Goal: Task Accomplishment & Management: Manage account settings

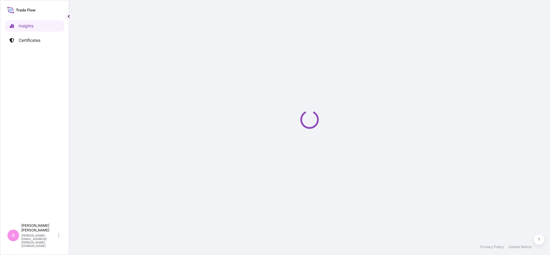
select select "2025"
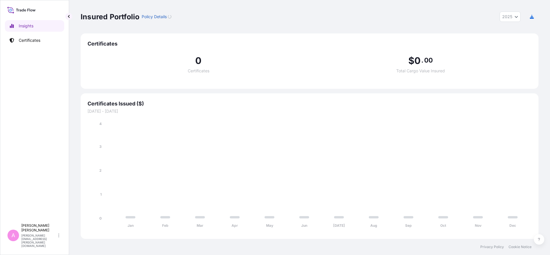
click at [46, 44] on link "Certificates" at bounding box center [34, 41] width 59 height 12
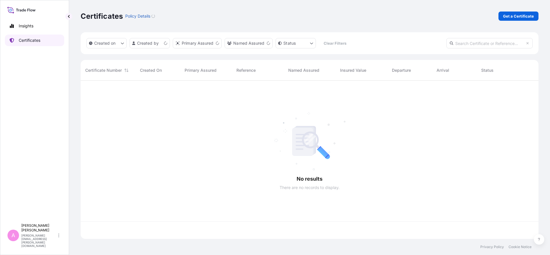
scroll to position [156, 452]
click at [467, 39] on input "text" at bounding box center [489, 43] width 86 height 10
paste input "5013226418"
type input "5013226418"
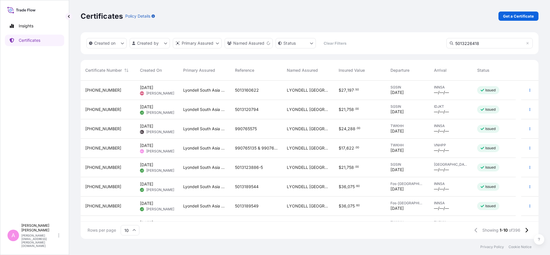
click at [355, 89] on span "." at bounding box center [354, 90] width 1 height 2
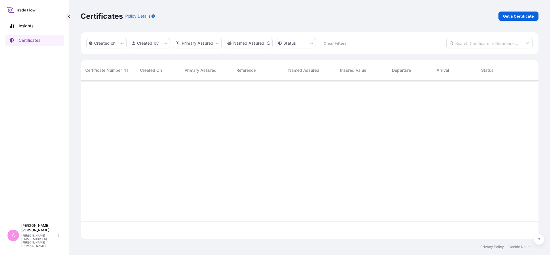
scroll to position [156, 452]
click at [492, 44] on input "text" at bounding box center [489, 43] width 86 height 10
paste input "5013226418"
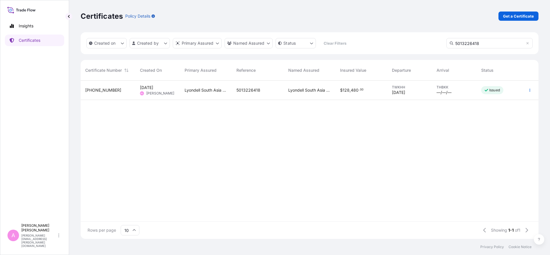
type input "5013226418"
click at [271, 91] on div "5013226418" at bounding box center [257, 90] width 43 height 6
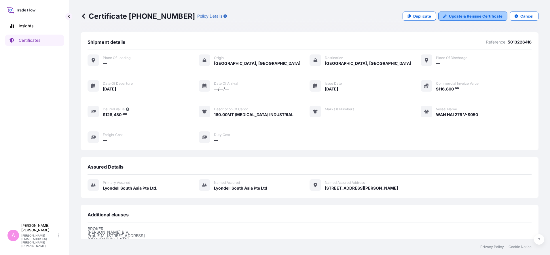
click at [467, 13] on link "Update & Reissue Certificate" at bounding box center [472, 16] width 69 height 9
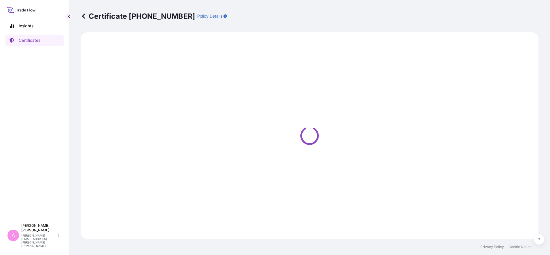
select select "Sea"
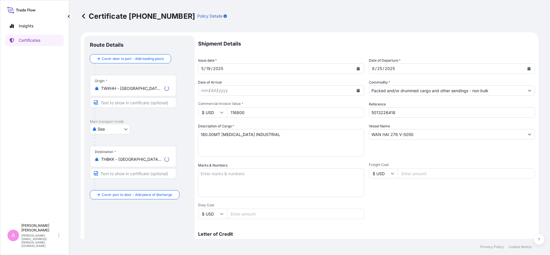
select select "32022"
click at [528, 67] on icon "Calendar" at bounding box center [529, 68] width 3 height 3
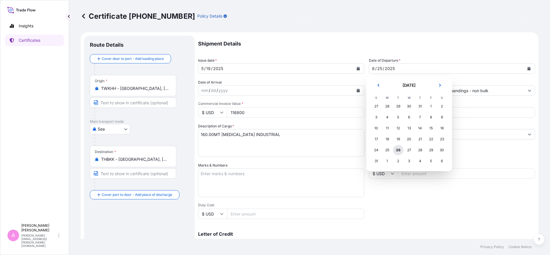
click at [400, 149] on div "26" at bounding box center [398, 150] width 10 height 10
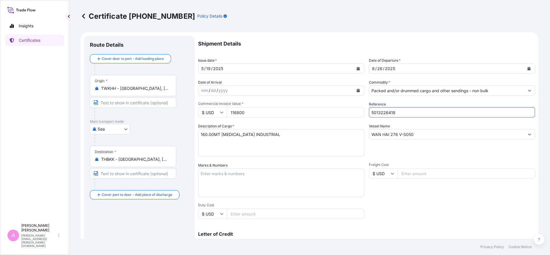
drag, startPoint x: 409, startPoint y: 114, endPoint x: 310, endPoint y: 99, distance: 99.4
click at [308, 99] on div "Shipment Details Issue date * [DATE] Date of Departure * [DATE] Date of Arrival…" at bounding box center [366, 173] width 337 height 274
paste input "990766426"
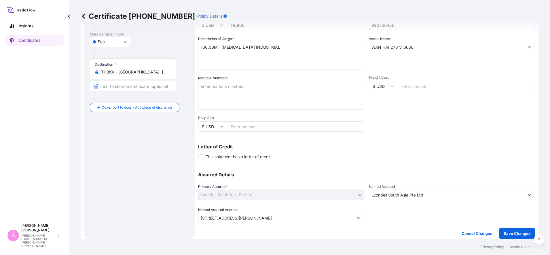
scroll to position [91, 0]
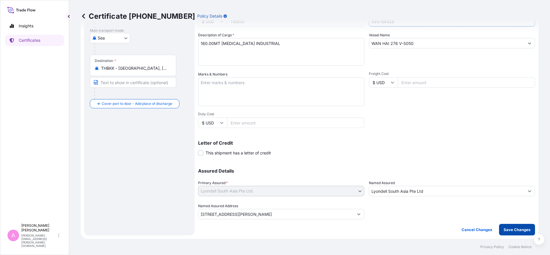
type input "990766426"
click at [507, 231] on p "Save Changes" at bounding box center [517, 230] width 27 height 6
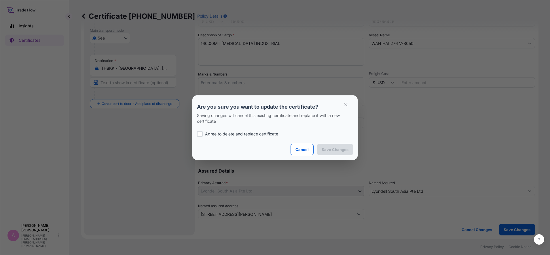
click at [222, 134] on p "Agree to delete and replace certificate" at bounding box center [241, 134] width 73 height 6
checkbox input "true"
click at [343, 150] on p "Save Changes" at bounding box center [335, 150] width 27 height 6
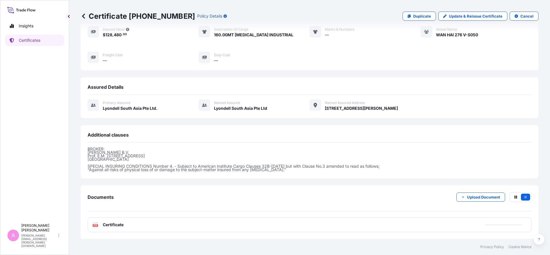
scroll to position [80, 0]
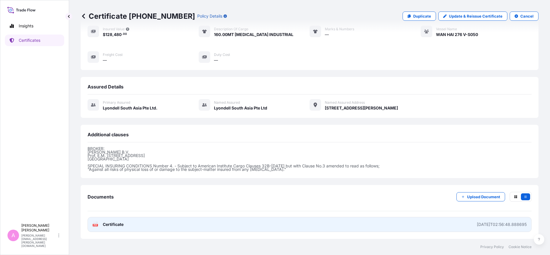
click at [99, 223] on div "PDF Certificate" at bounding box center [107, 224] width 31 height 6
